Goal: Information Seeking & Learning: Find specific fact

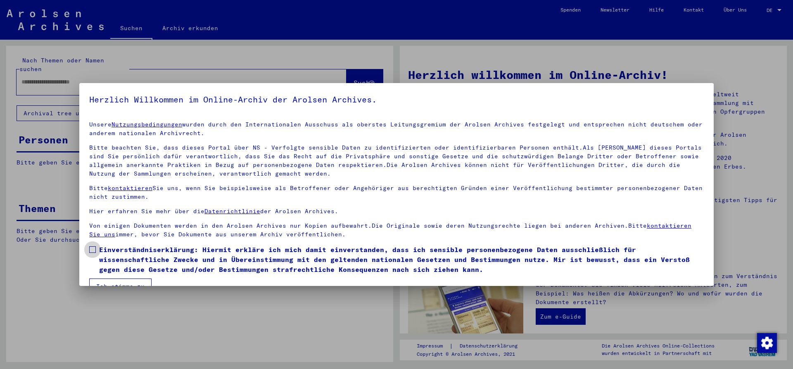
click at [95, 249] on span at bounding box center [92, 249] width 7 height 7
drag, startPoint x: 105, startPoint y: 280, endPoint x: 108, endPoint y: 274, distance: 5.9
click at [105, 280] on button "Ich stimme zu" at bounding box center [120, 286] width 62 height 16
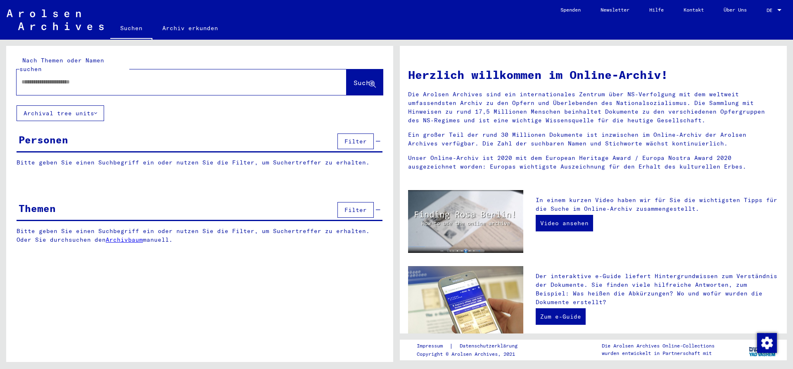
click at [88, 78] on div at bounding box center [169, 82] width 305 height 19
click at [86, 78] on input "text" at bounding box center [171, 82] width 300 height 9
type input "********"
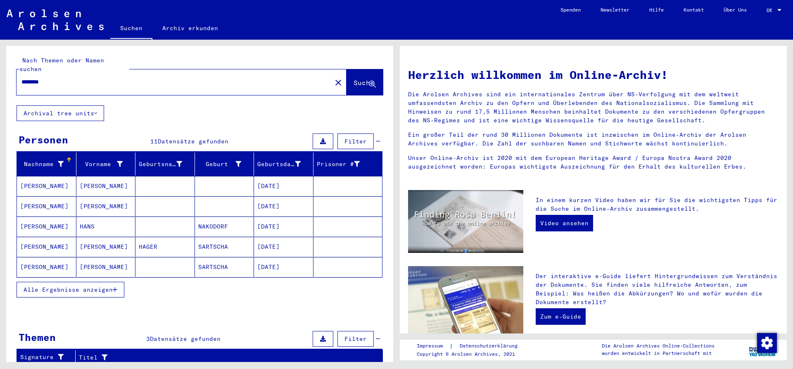
click at [102, 198] on mat-cell "[PERSON_NAME]" at bounding box center [105, 206] width 59 height 20
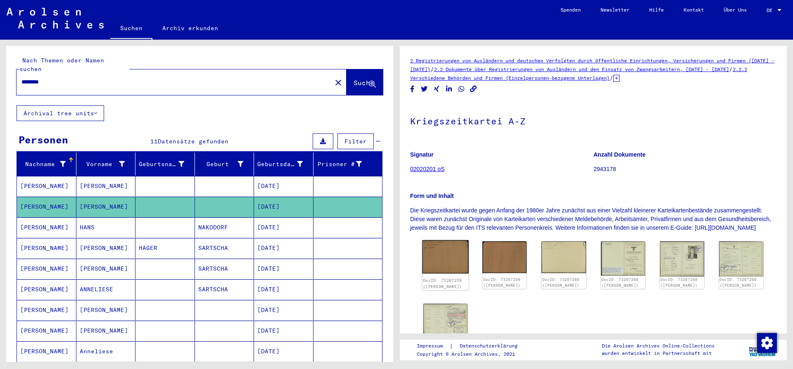
click at [459, 268] on img at bounding box center [445, 256] width 47 height 33
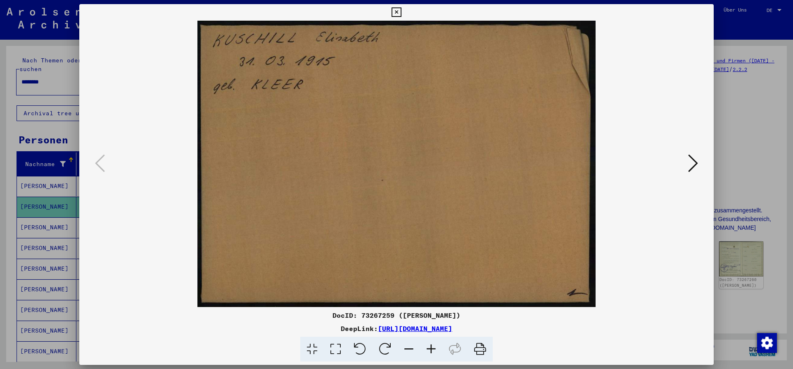
click at [698, 163] on icon at bounding box center [693, 163] width 10 height 20
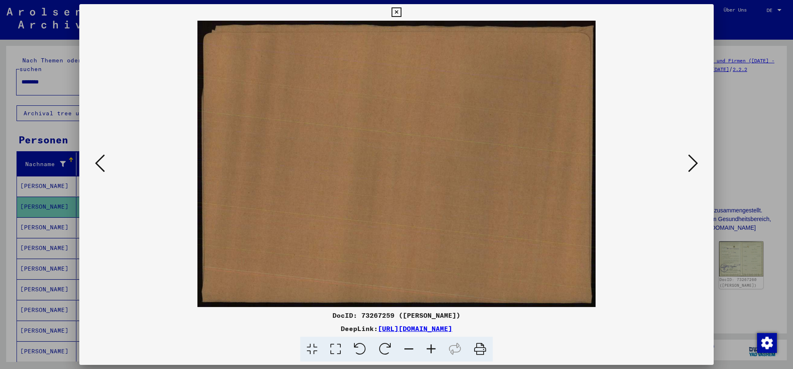
click at [698, 163] on icon at bounding box center [693, 163] width 10 height 20
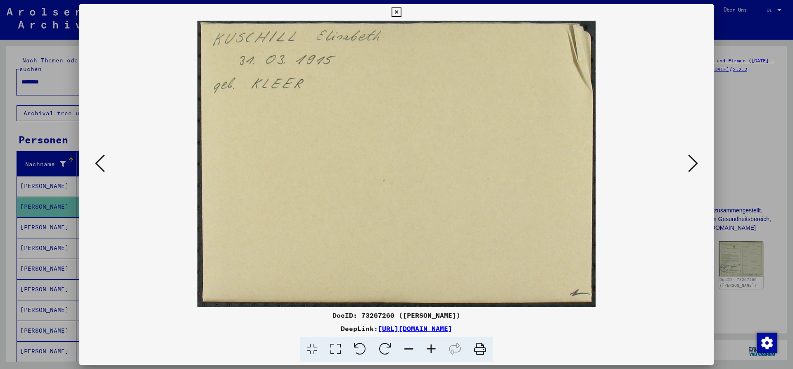
click at [698, 163] on icon at bounding box center [693, 163] width 10 height 20
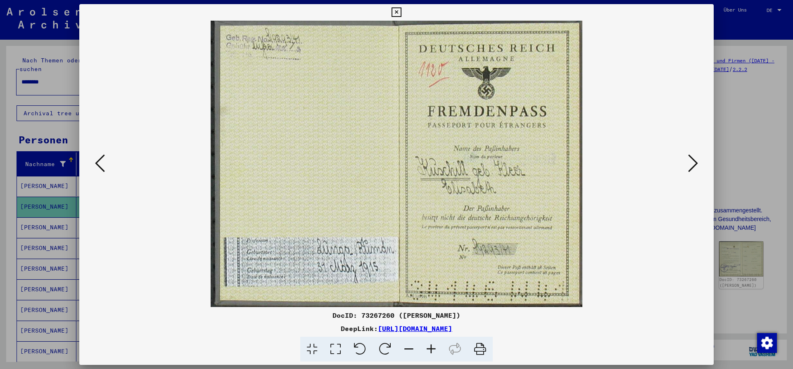
click at [698, 163] on icon at bounding box center [693, 163] width 10 height 20
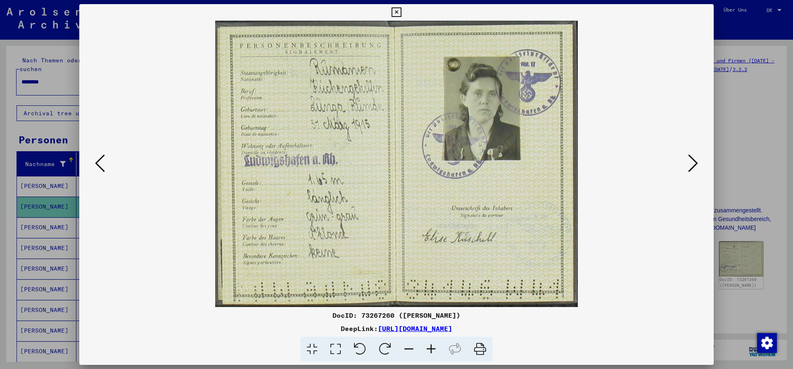
click at [698, 163] on icon at bounding box center [693, 163] width 10 height 20
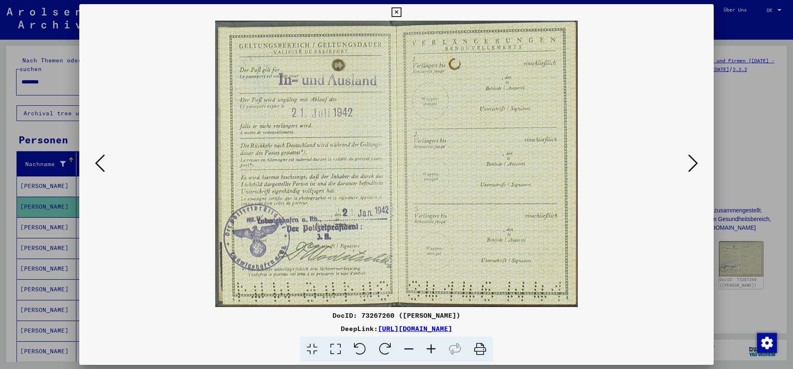
click at [698, 163] on icon at bounding box center [693, 163] width 10 height 20
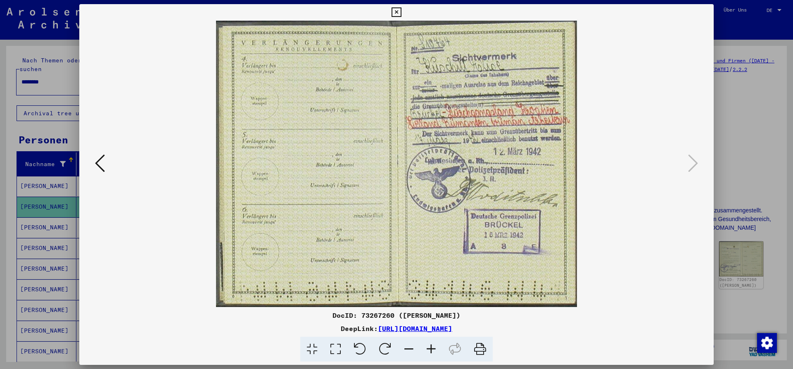
click at [401, 13] on icon at bounding box center [396, 12] width 9 height 10
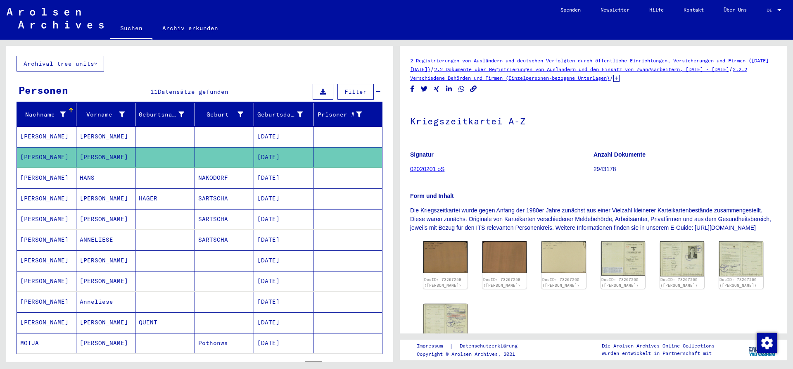
scroll to position [45, 0]
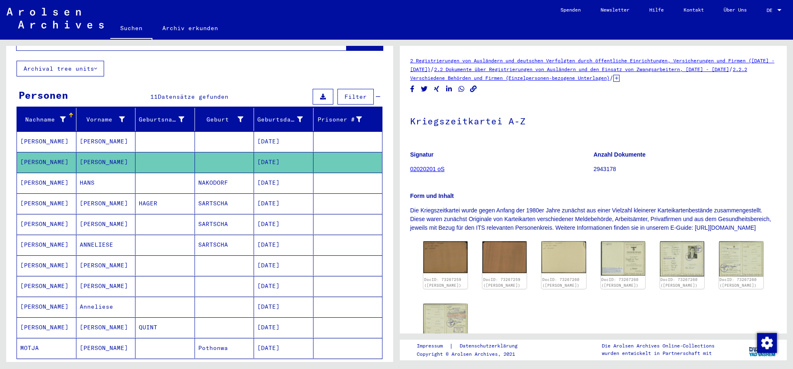
click at [291, 215] on mat-cell "[DATE]" at bounding box center [283, 224] width 59 height 20
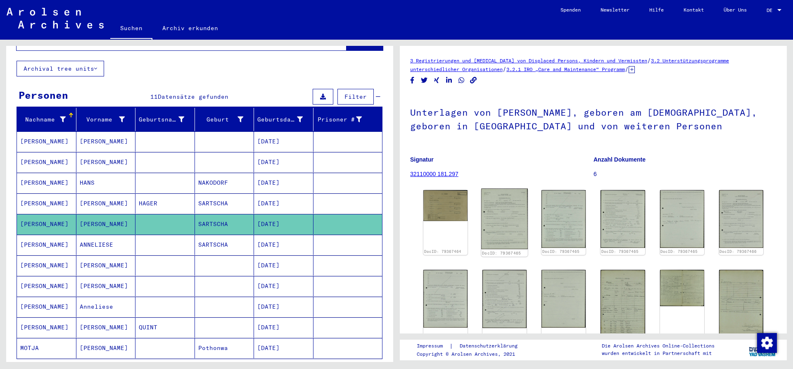
click at [506, 214] on img at bounding box center [504, 218] width 47 height 61
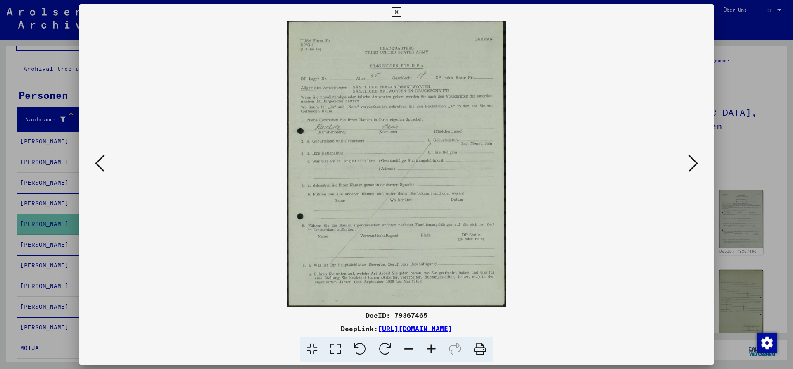
click at [695, 165] on icon at bounding box center [693, 163] width 10 height 20
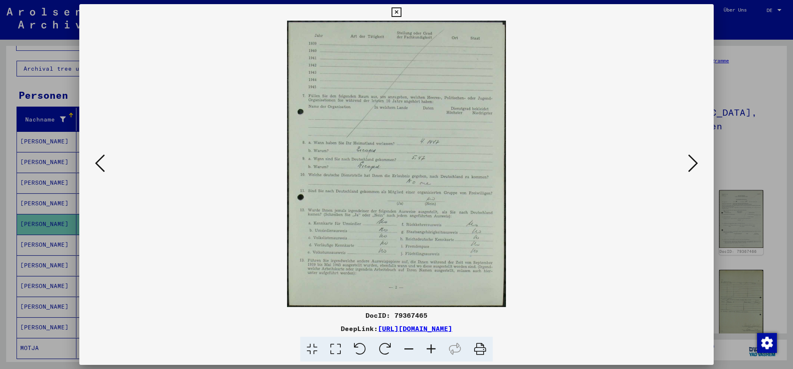
click at [695, 165] on icon at bounding box center [693, 163] width 10 height 20
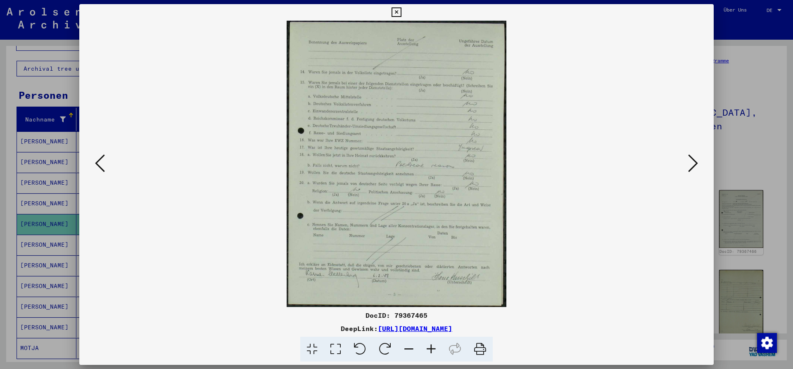
click at [695, 165] on icon at bounding box center [693, 163] width 10 height 20
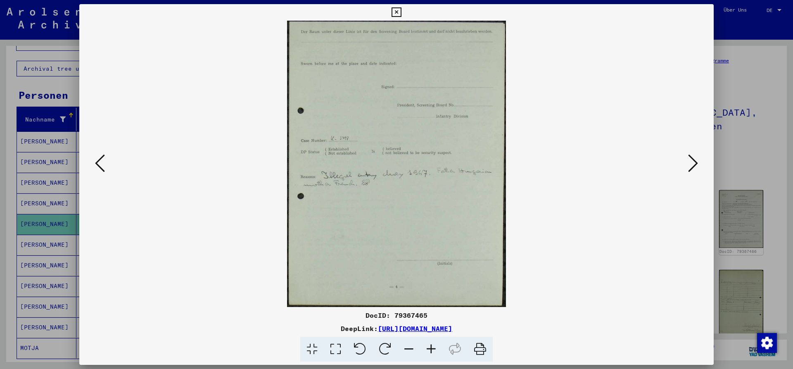
click at [695, 165] on icon at bounding box center [693, 163] width 10 height 20
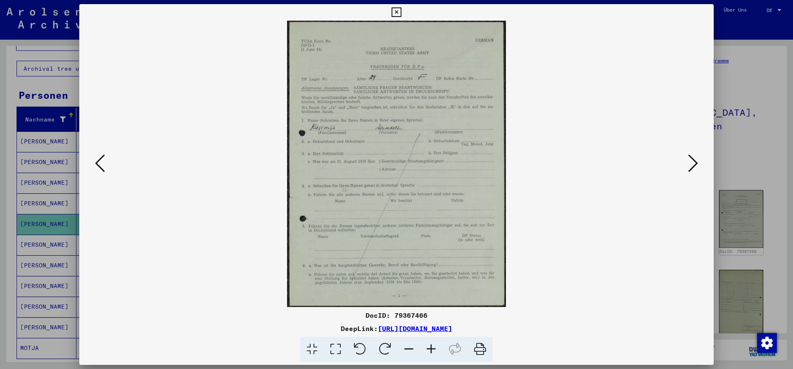
click at [695, 165] on icon at bounding box center [693, 163] width 10 height 20
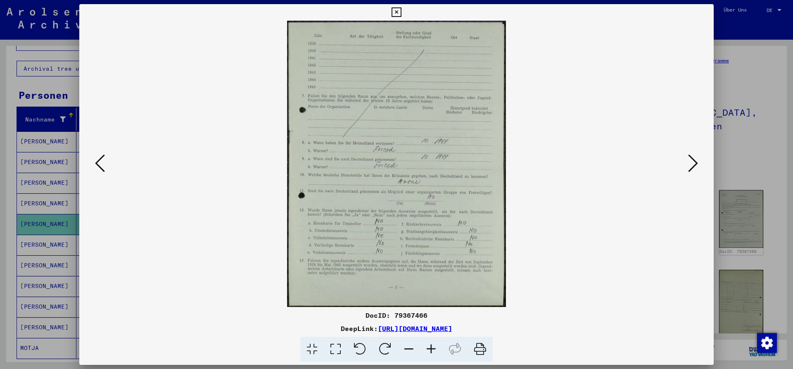
click at [695, 165] on icon at bounding box center [693, 163] width 10 height 20
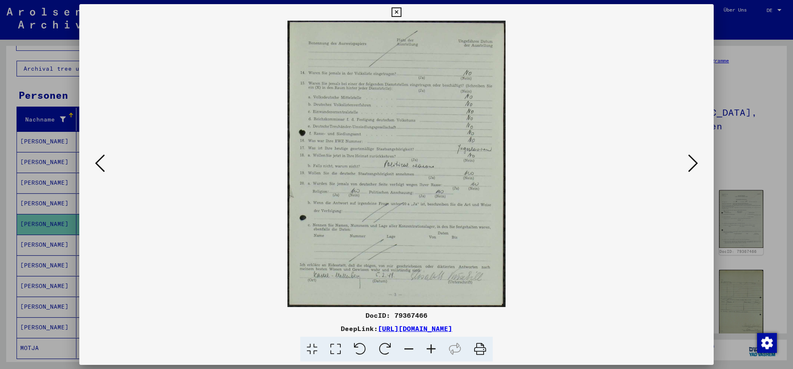
click at [695, 165] on icon at bounding box center [693, 163] width 10 height 20
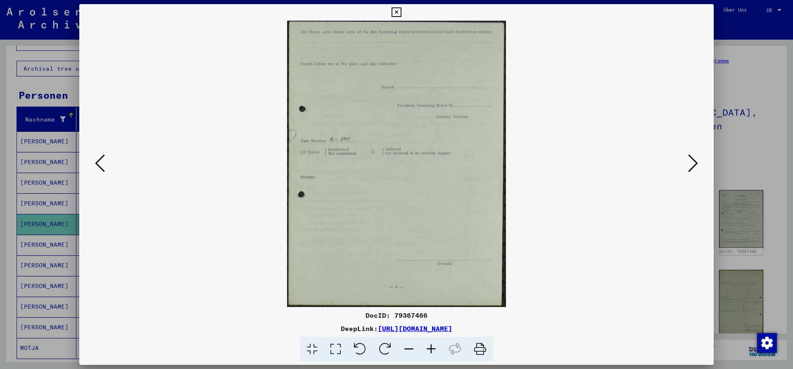
click at [695, 165] on icon at bounding box center [693, 163] width 10 height 20
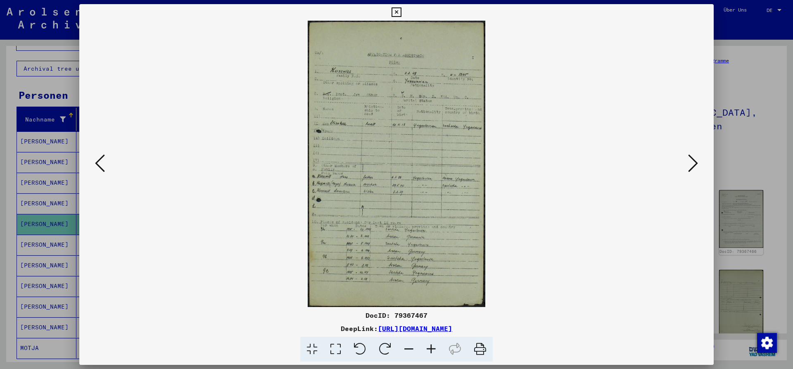
click at [432, 351] on icon at bounding box center [431, 349] width 22 height 25
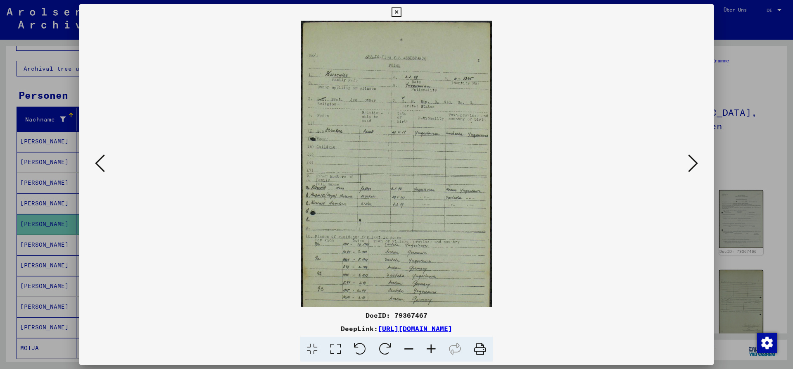
click at [432, 351] on icon at bounding box center [431, 349] width 22 height 25
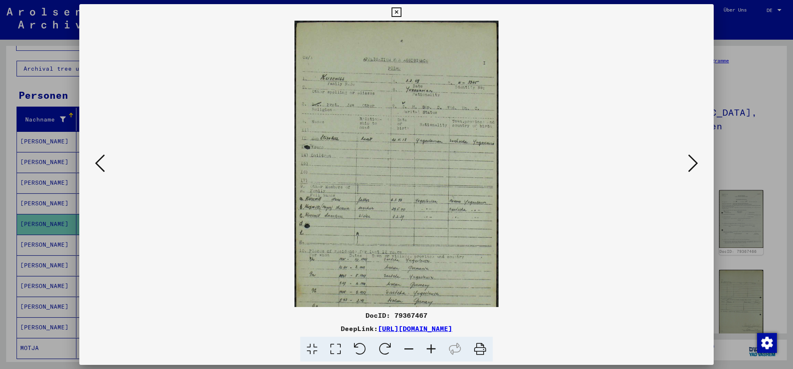
click at [432, 351] on icon at bounding box center [431, 349] width 22 height 25
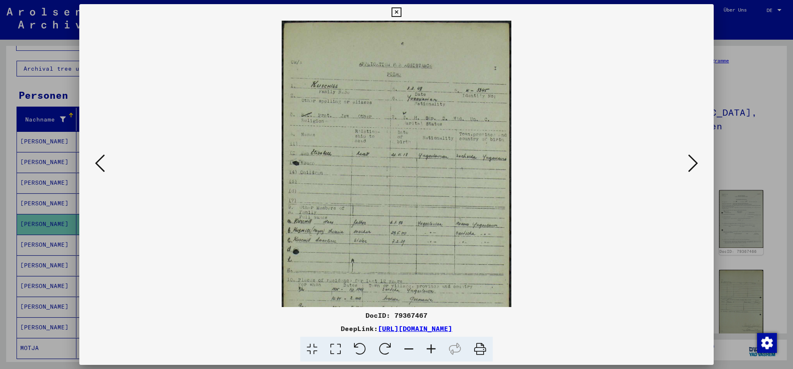
click at [432, 351] on icon at bounding box center [431, 349] width 22 height 25
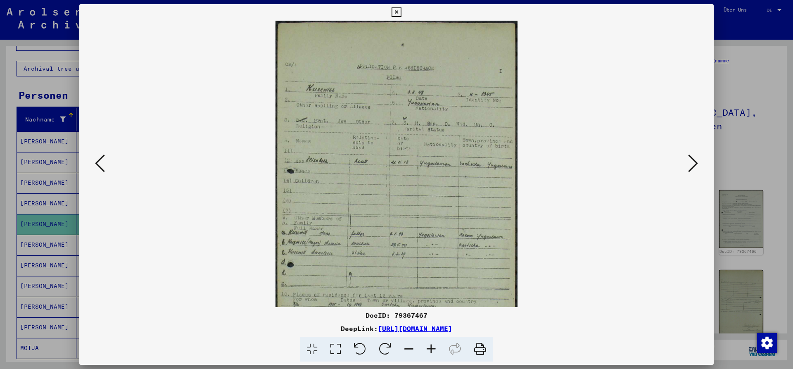
click at [432, 351] on icon at bounding box center [431, 349] width 22 height 25
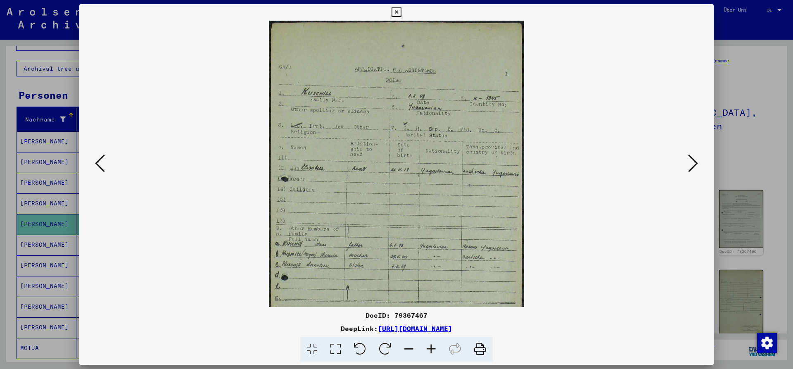
click at [432, 351] on icon at bounding box center [431, 349] width 22 height 25
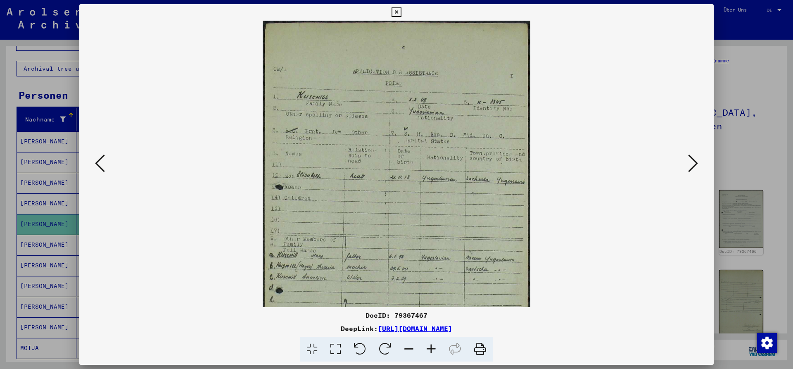
click at [432, 351] on icon at bounding box center [431, 349] width 22 height 25
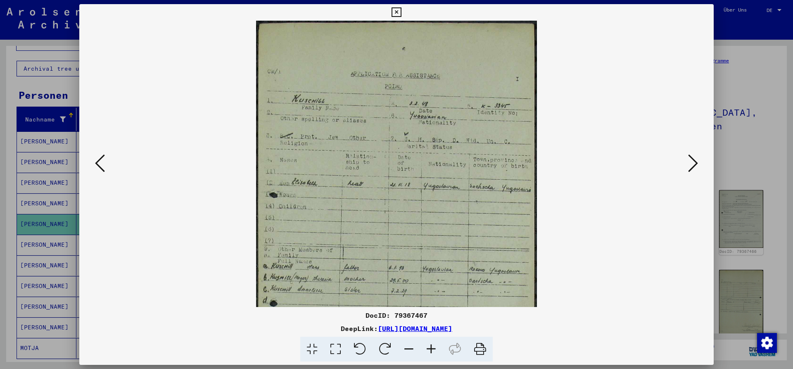
click at [432, 351] on icon at bounding box center [431, 349] width 22 height 25
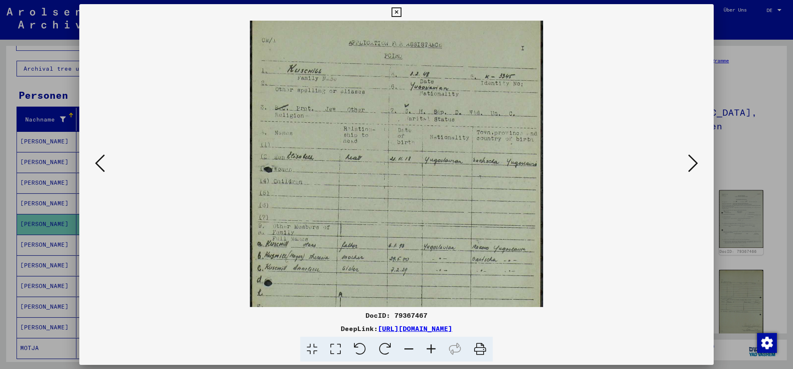
scroll to position [34, 0]
drag, startPoint x: 440, startPoint y: 240, endPoint x: 437, endPoint y: 209, distance: 31.2
click at [437, 209] on img at bounding box center [397, 223] width 294 height 472
click at [401, 14] on icon at bounding box center [396, 12] width 9 height 10
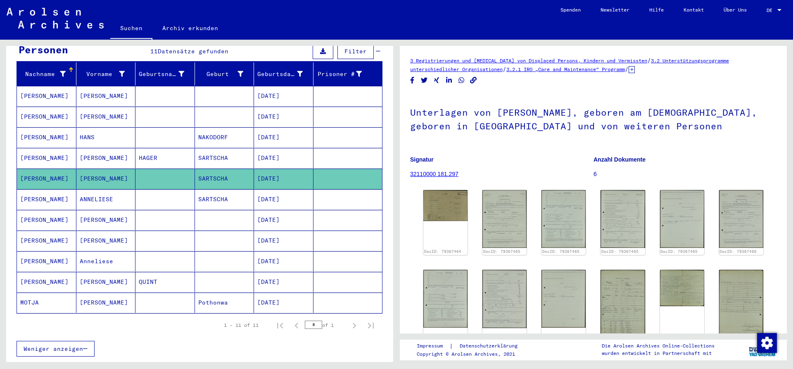
scroll to position [45, 0]
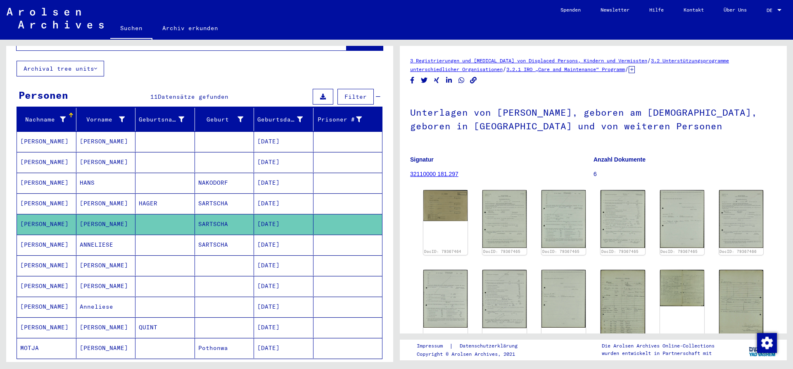
click at [96, 235] on mat-cell "ANNELIESE" at bounding box center [105, 245] width 59 height 20
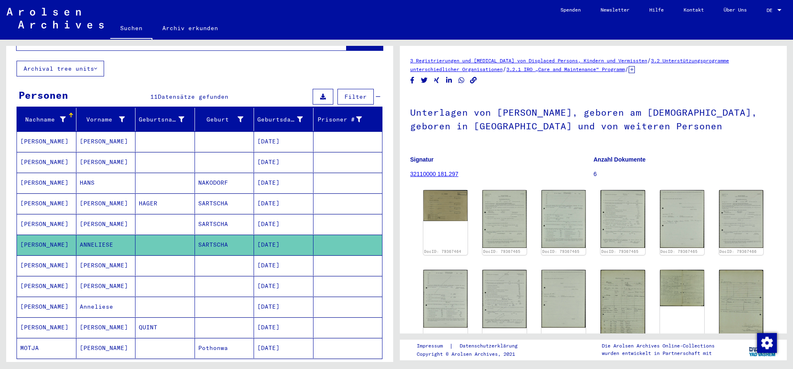
click at [96, 235] on mat-cell "ANNELIESE" at bounding box center [105, 245] width 59 height 20
click at [171, 242] on mat-cell at bounding box center [164, 245] width 59 height 20
click at [110, 258] on mat-cell "[PERSON_NAME]" at bounding box center [105, 265] width 59 height 20
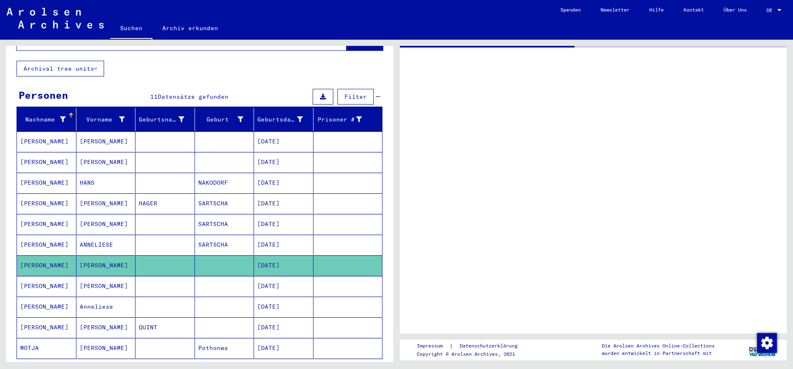
click at [110, 258] on mat-cell "[PERSON_NAME]" at bounding box center [105, 265] width 59 height 20
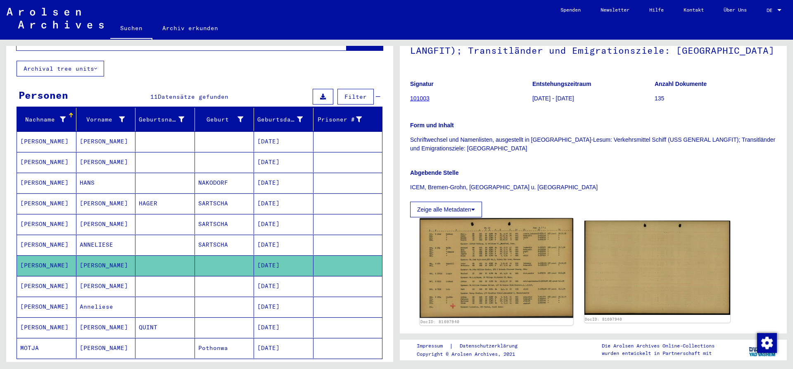
scroll to position [178, 0]
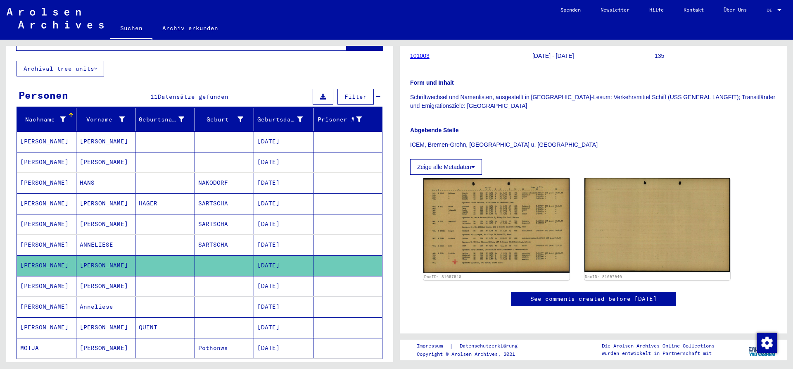
click at [173, 93] on span "Datensätze gefunden" at bounding box center [193, 96] width 71 height 7
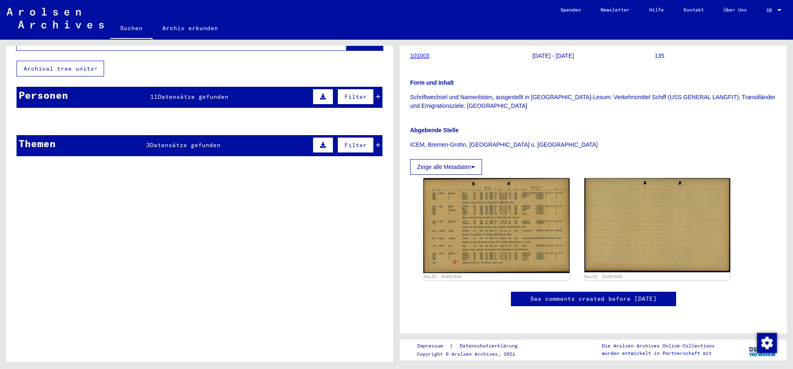
click at [166, 132] on mat-cell at bounding box center [164, 141] width 59 height 20
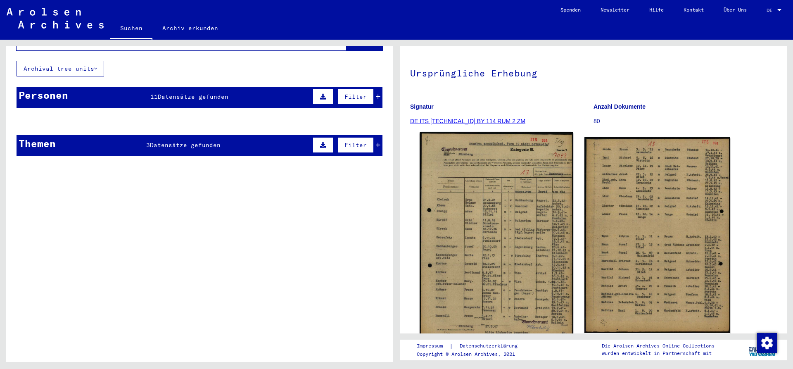
scroll to position [45, 0]
